Goal: Task Accomplishment & Management: Manage account settings

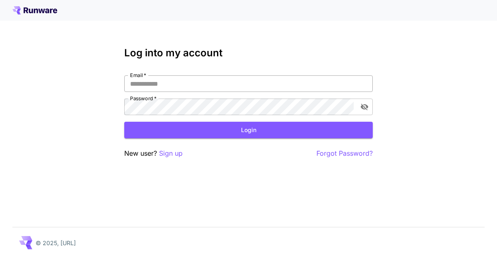
click at [187, 83] on input "Email   *" at bounding box center [248, 83] width 249 height 17
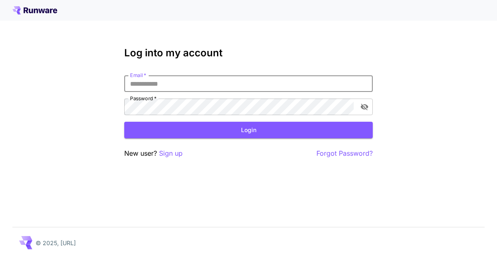
type input "**********"
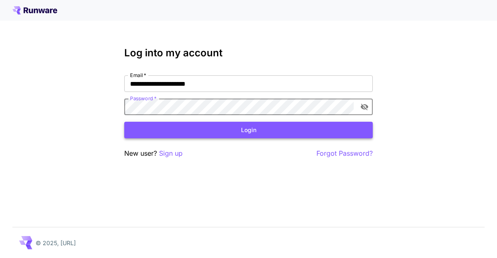
click at [207, 124] on button "Login" at bounding box center [248, 130] width 249 height 17
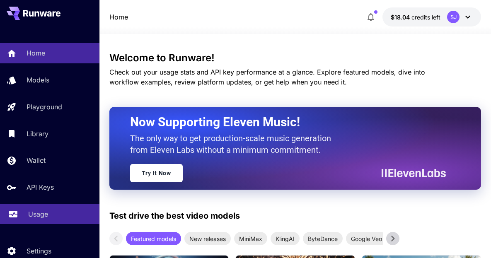
click at [36, 218] on p "Usage" at bounding box center [38, 214] width 20 height 10
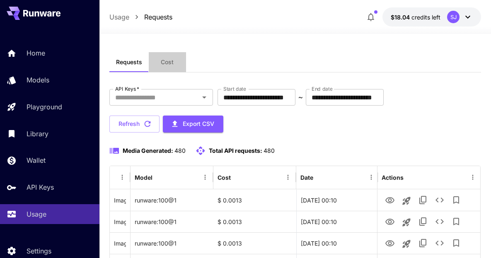
click at [163, 59] on span "Cost" at bounding box center [167, 61] width 13 height 7
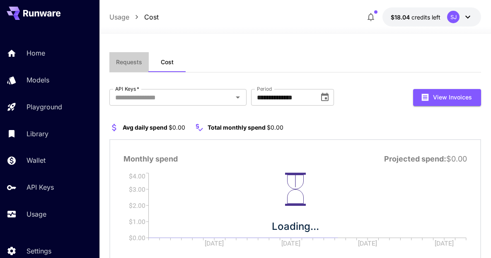
click at [136, 64] on span "Requests" at bounding box center [129, 61] width 26 height 7
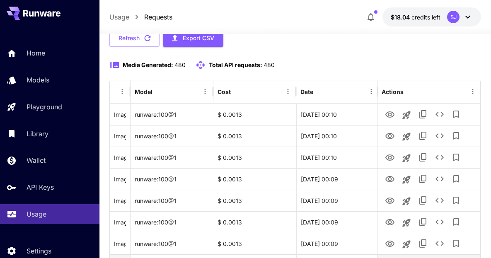
scroll to position [82, 0]
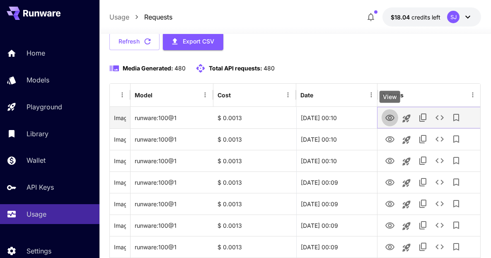
click at [389, 115] on icon "View" at bounding box center [389, 118] width 9 height 6
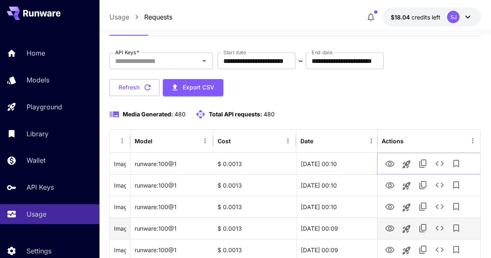
scroll to position [0, 0]
